Goal: Find specific page/section: Find specific page/section

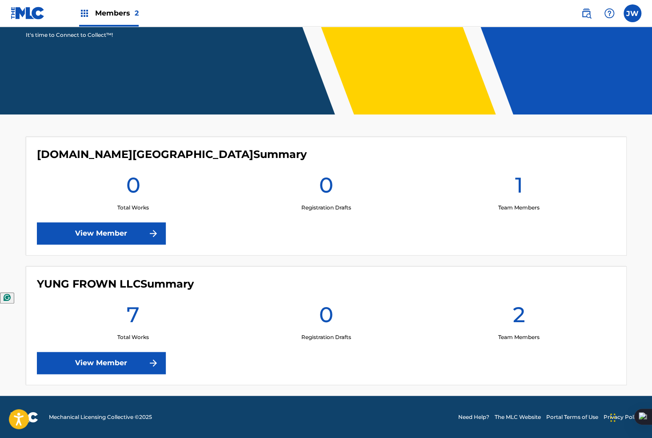
click at [142, 358] on link "View Member" at bounding box center [101, 363] width 129 height 22
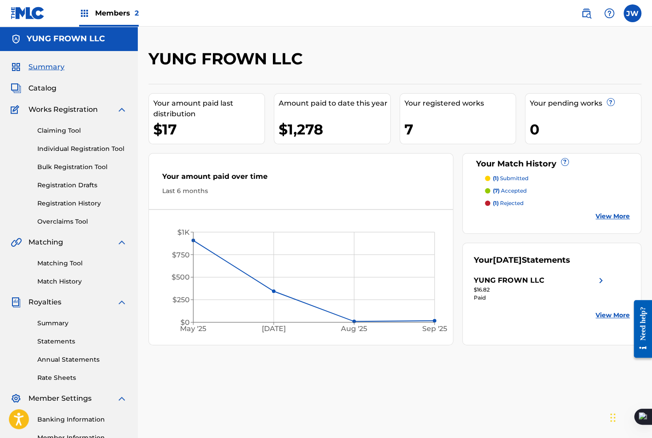
click at [601, 215] on link "View More" at bounding box center [612, 216] width 34 height 9
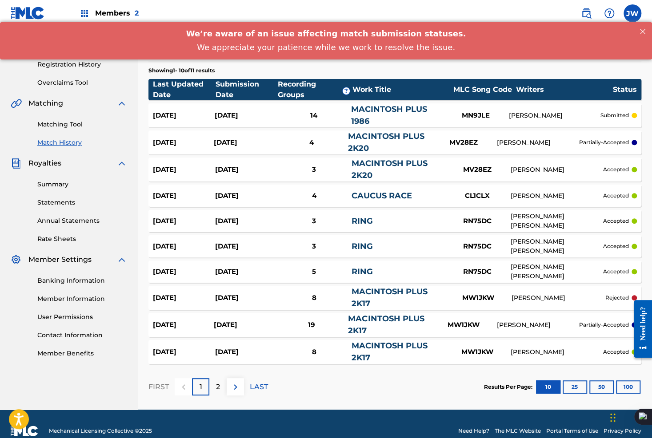
scroll to position [141, 0]
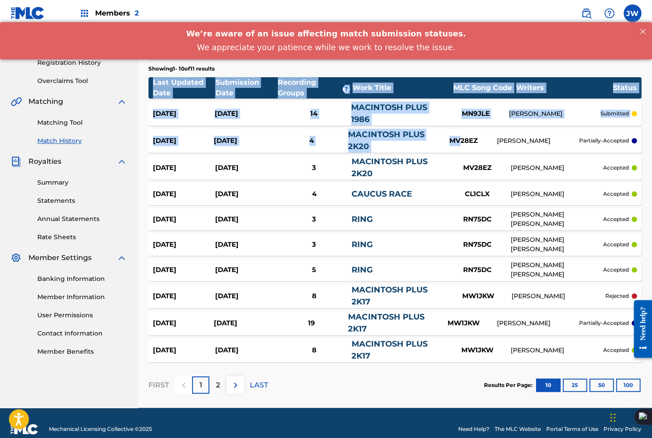
drag, startPoint x: 458, startPoint y: 142, endPoint x: 448, endPoint y: 69, distance: 74.0
click at [448, 68] on div "Showing 1 - 10 of 11 results Last Updated Date Submission Date Recording Groups…" at bounding box center [394, 234] width 493 height 348
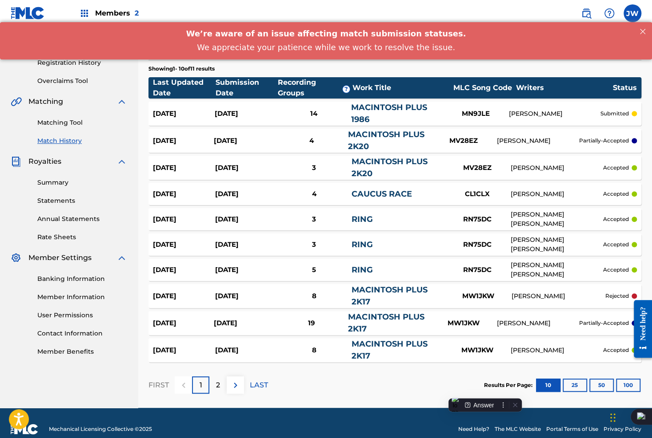
click at [487, 63] on section "Showing 1 - 10 of 11 results" at bounding box center [394, 66] width 493 height 13
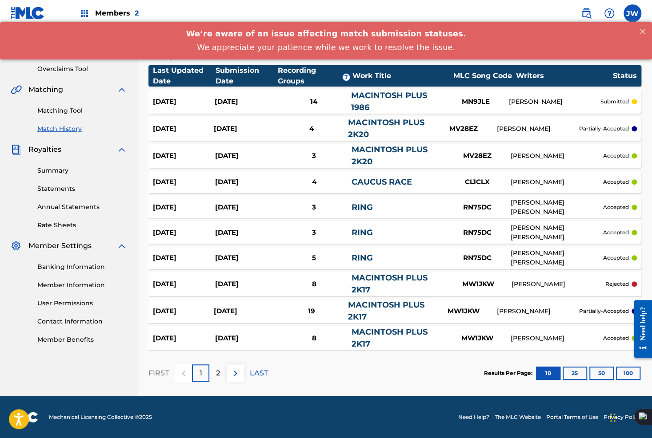
click at [437, 121] on div "[DATE] [DATE] 4 MACINTOSH PLUS 2K20 MV28EZ [PERSON_NAME] partially-accepted" at bounding box center [394, 129] width 493 height 24
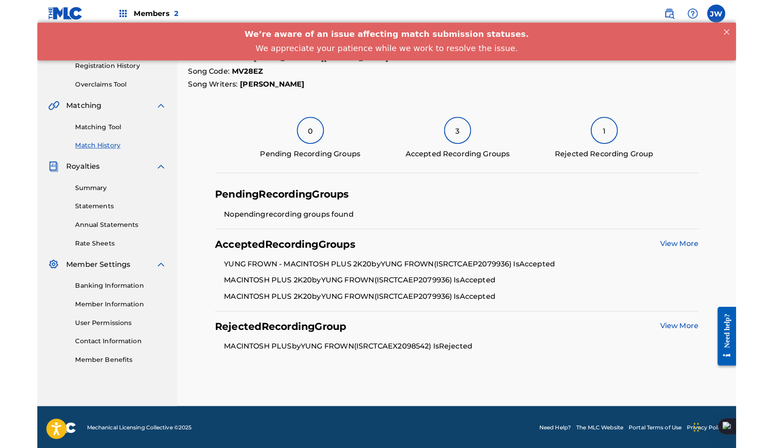
scroll to position [122, 0]
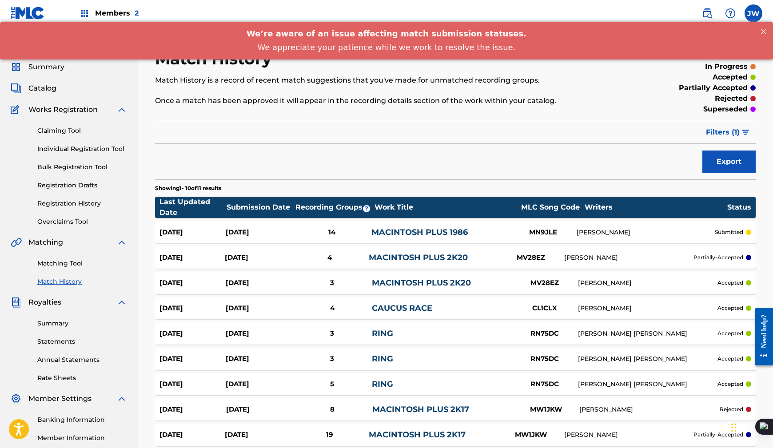
scroll to position [111, 0]
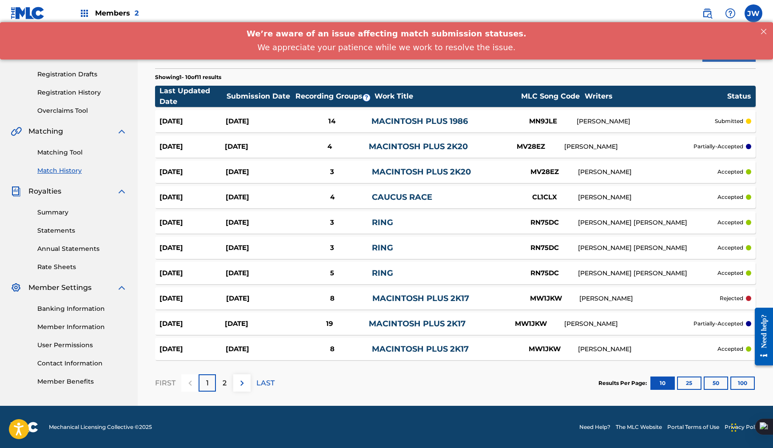
click at [219, 382] on div "2" at bounding box center [224, 382] width 17 height 17
click at [75, 153] on link "Matching Tool" at bounding box center [82, 152] width 90 height 9
